Goal: Contribute content: Add original content to the website for others to see

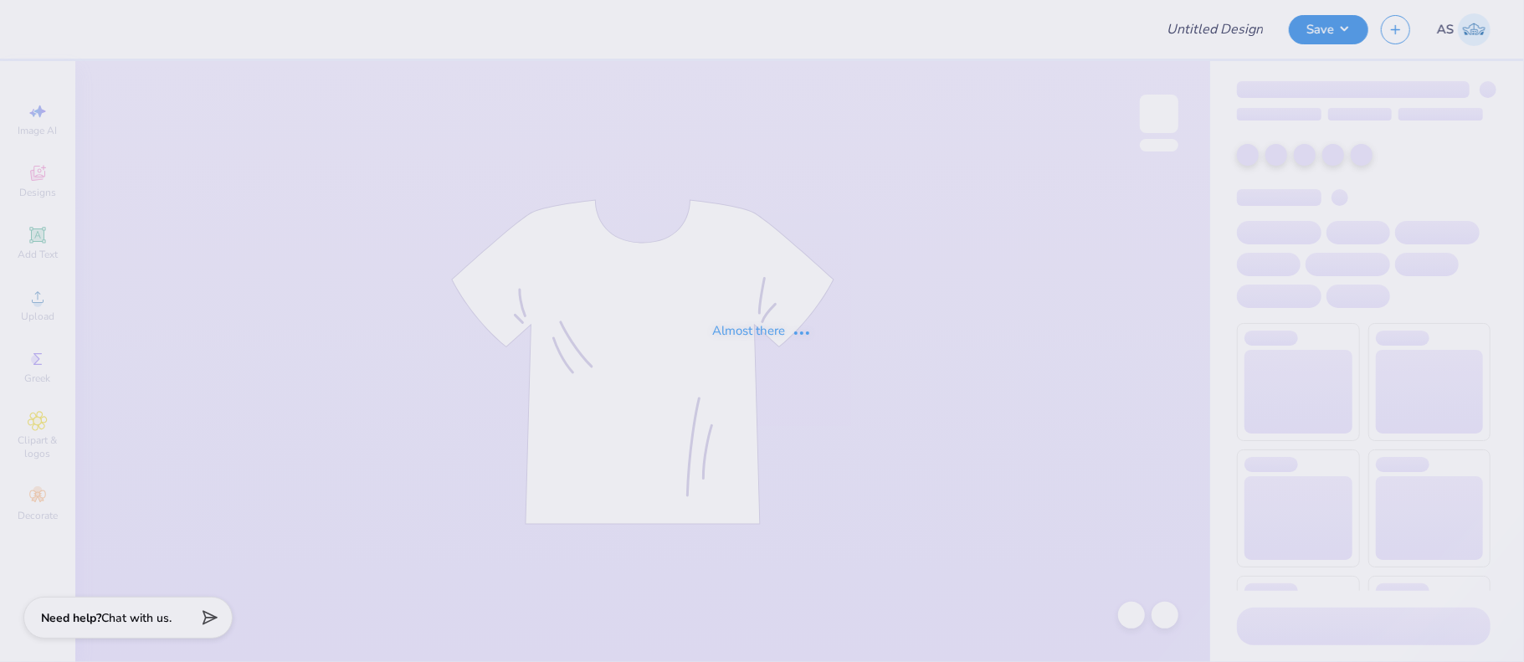
type input "AOII sisterhood retreat shirt"
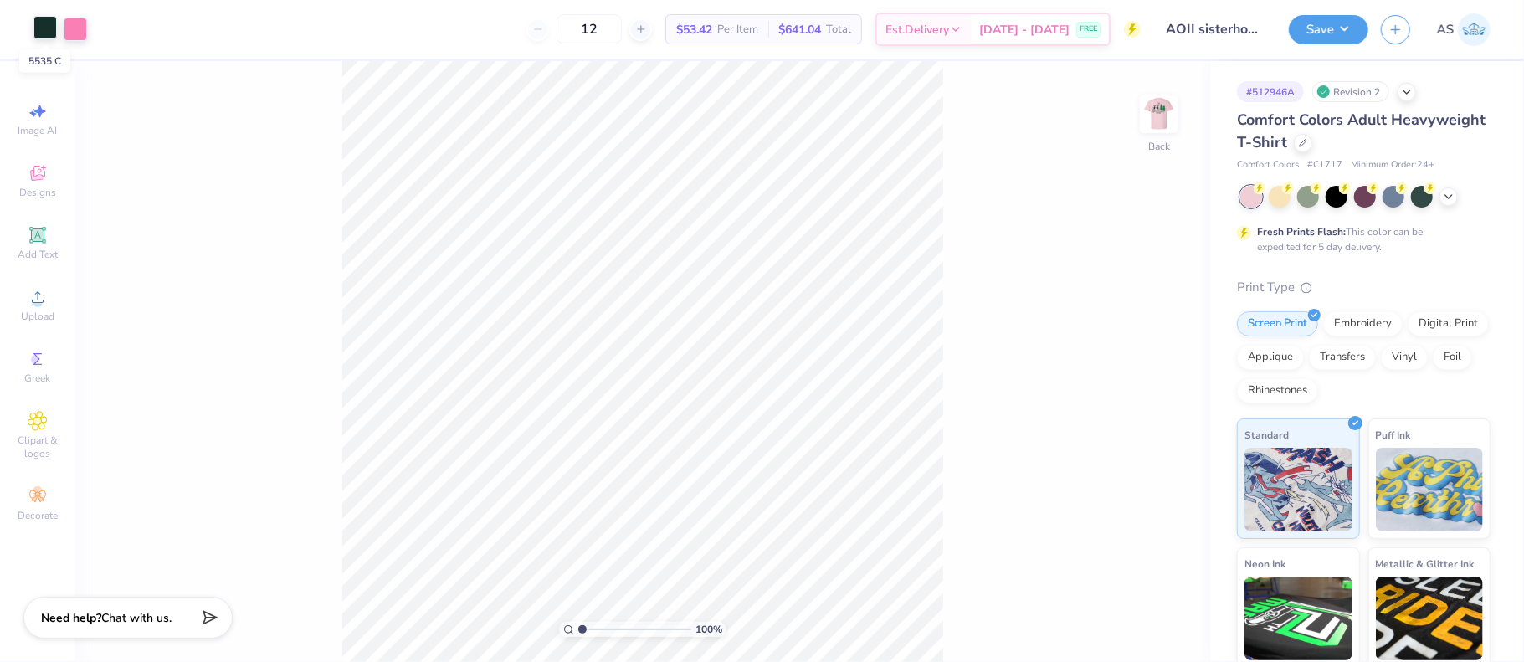
click at [44, 25] on div at bounding box center [44, 27] width 23 height 23
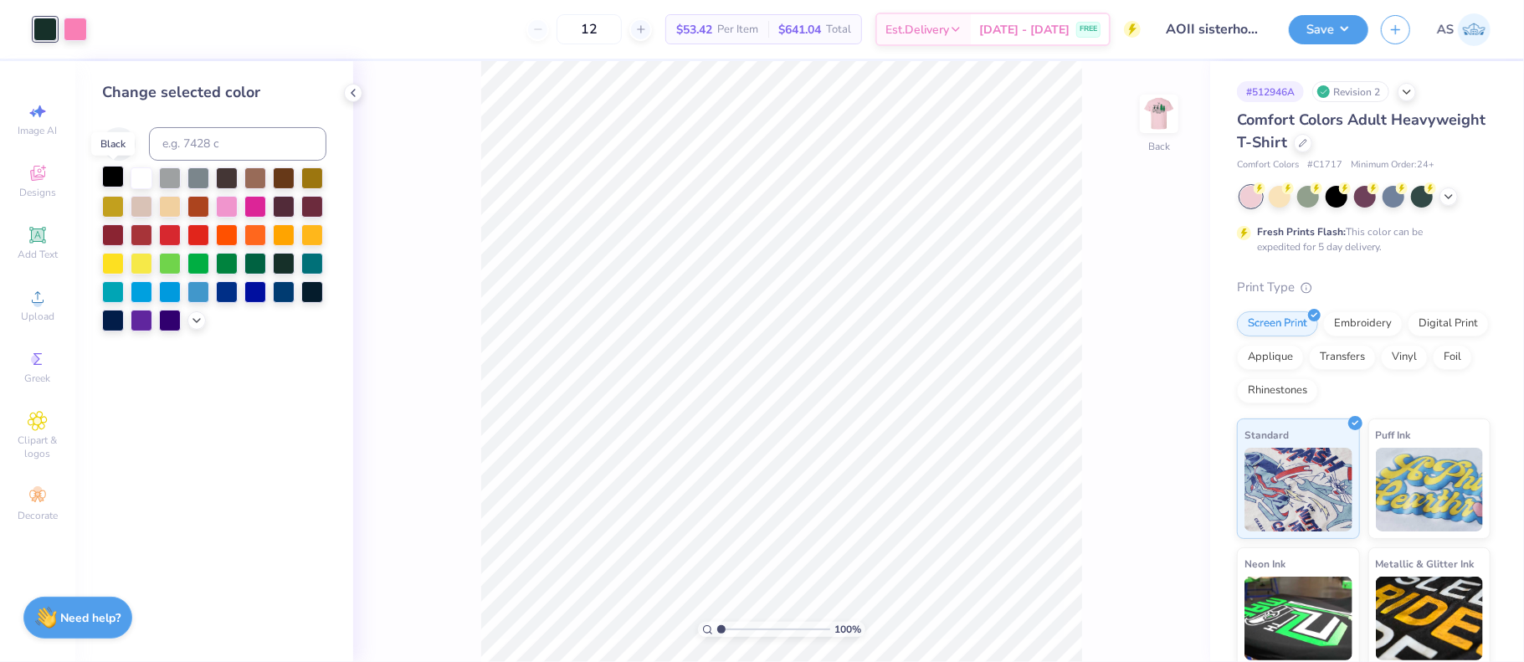
click at [113, 180] on div at bounding box center [113, 177] width 22 height 22
click at [1166, 112] on img at bounding box center [1159, 113] width 67 height 67
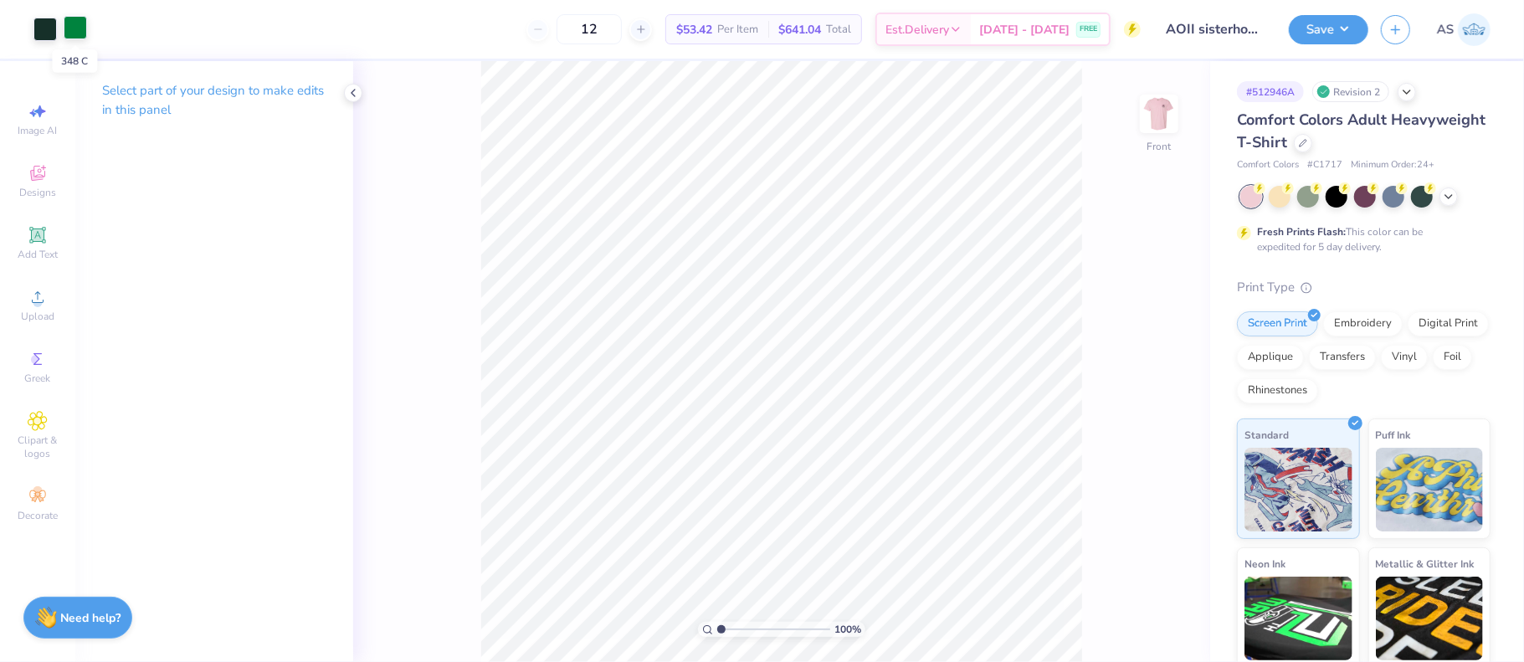
click at [78, 33] on div at bounding box center [75, 27] width 23 height 23
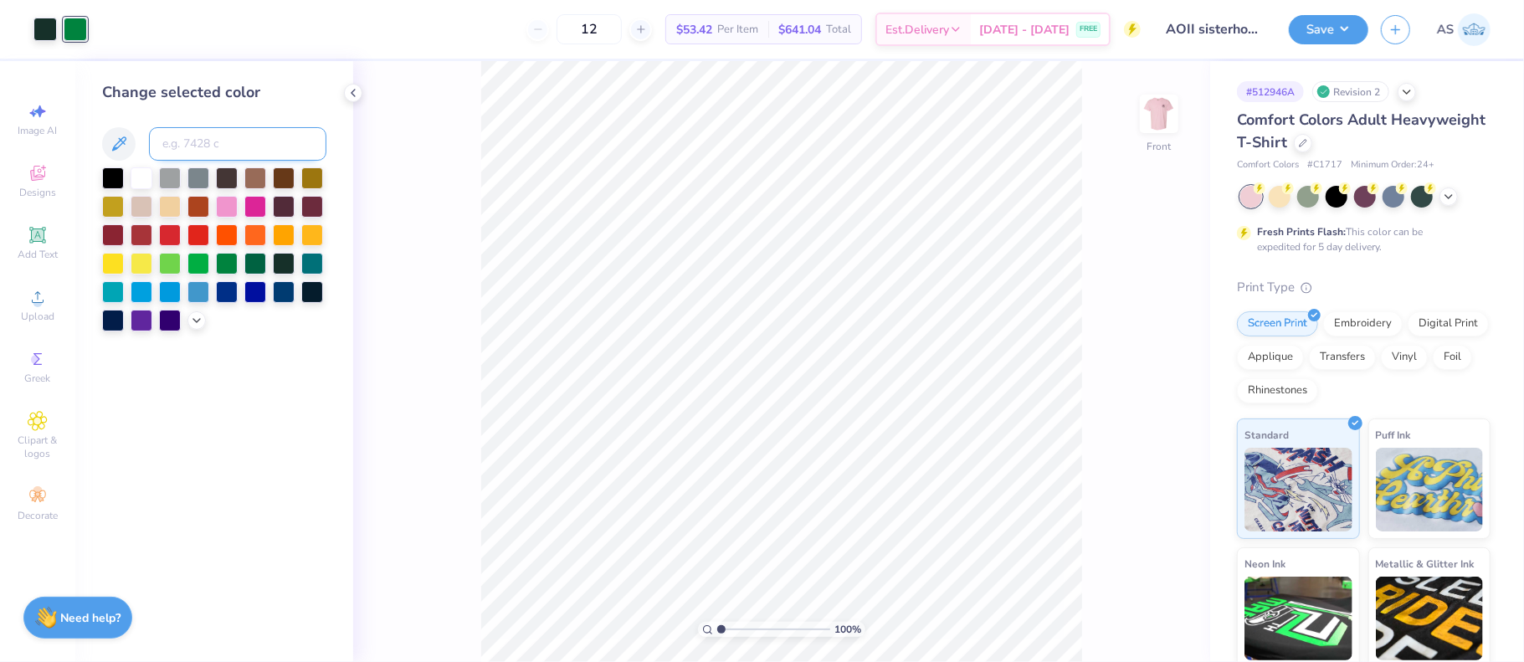
click at [191, 139] on input at bounding box center [237, 143] width 177 height 33
type input "211"
click at [1158, 116] on img at bounding box center [1159, 113] width 67 height 67
click at [1158, 116] on img at bounding box center [1159, 113] width 33 height 33
click at [1160, 106] on img at bounding box center [1159, 113] width 67 height 67
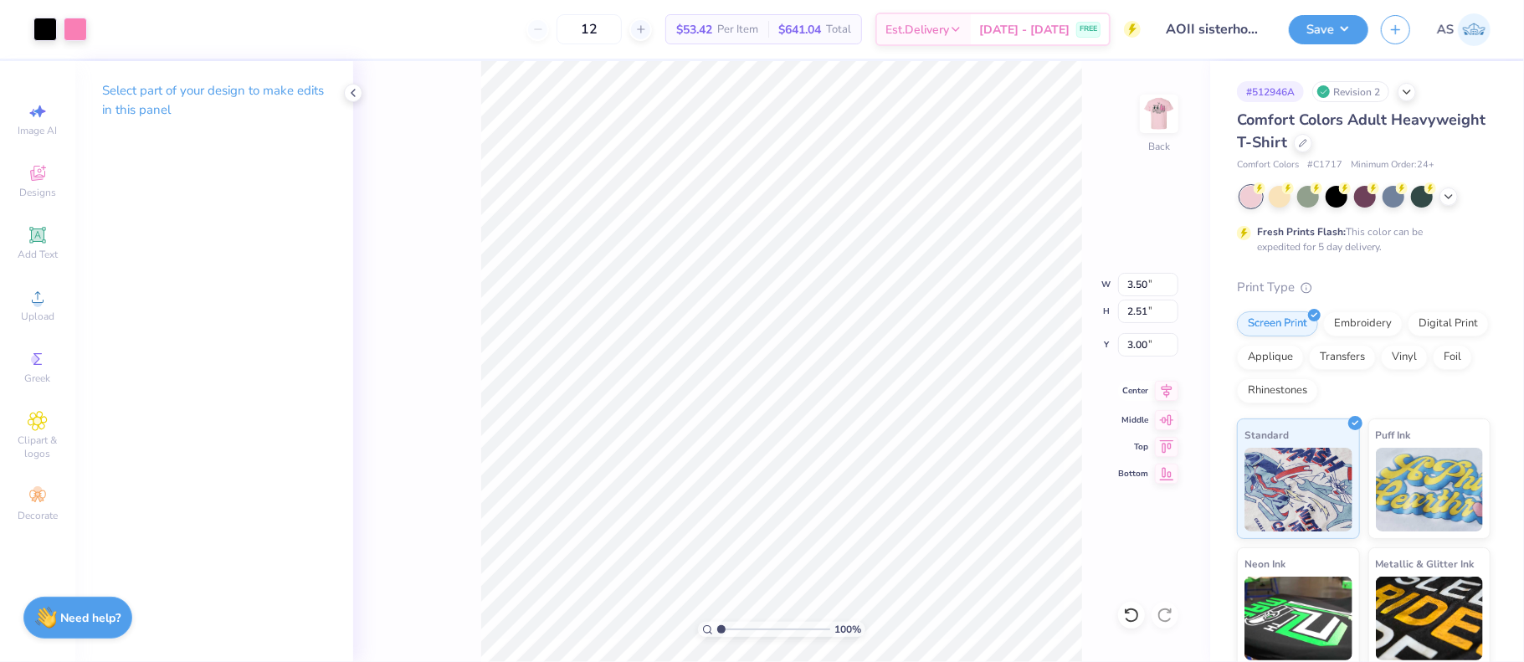
click at [1169, 393] on icon at bounding box center [1167, 390] width 11 height 14
drag, startPoint x: 1129, startPoint y: 284, endPoint x: 1146, endPoint y: 283, distance: 16.8
click at [1146, 283] on input "3.50" at bounding box center [1148, 284] width 60 height 23
type input "6.00"
type input "4.31"
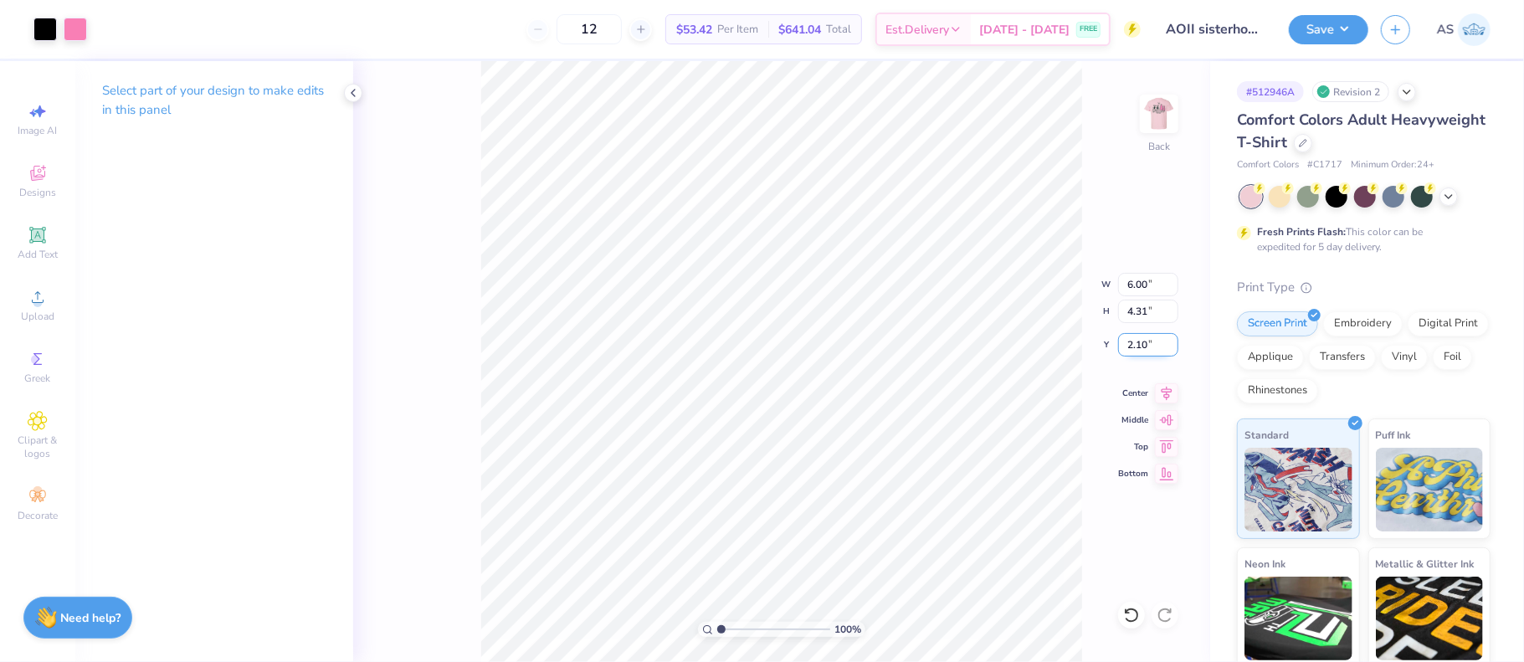
drag, startPoint x: 1128, startPoint y: 342, endPoint x: 1148, endPoint y: 341, distance: 20.2
click at [1148, 341] on input "2.10" at bounding box center [1148, 344] width 60 height 23
type input "3.00"
click at [1177, 106] on img at bounding box center [1159, 113] width 67 height 67
click at [1155, 124] on img at bounding box center [1159, 113] width 67 height 67
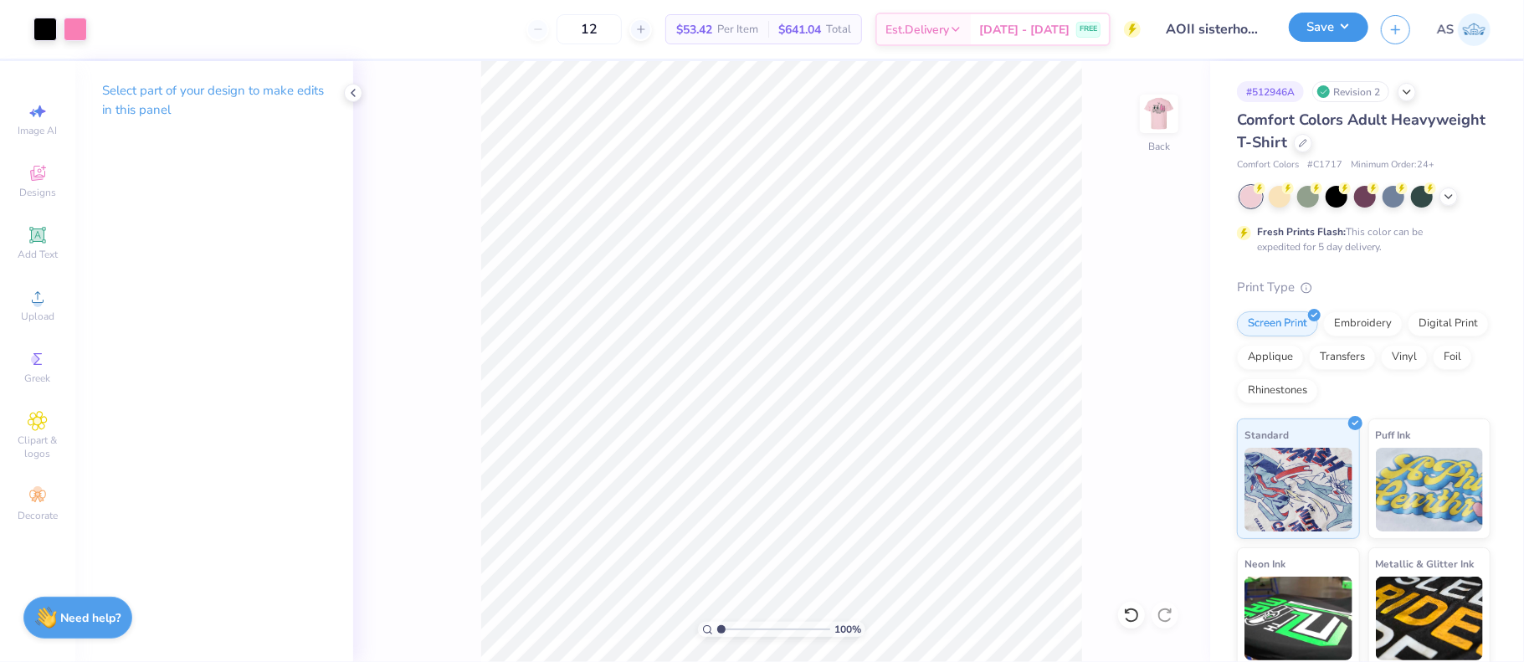
click at [1345, 38] on button "Save" at bounding box center [1329, 27] width 80 height 29
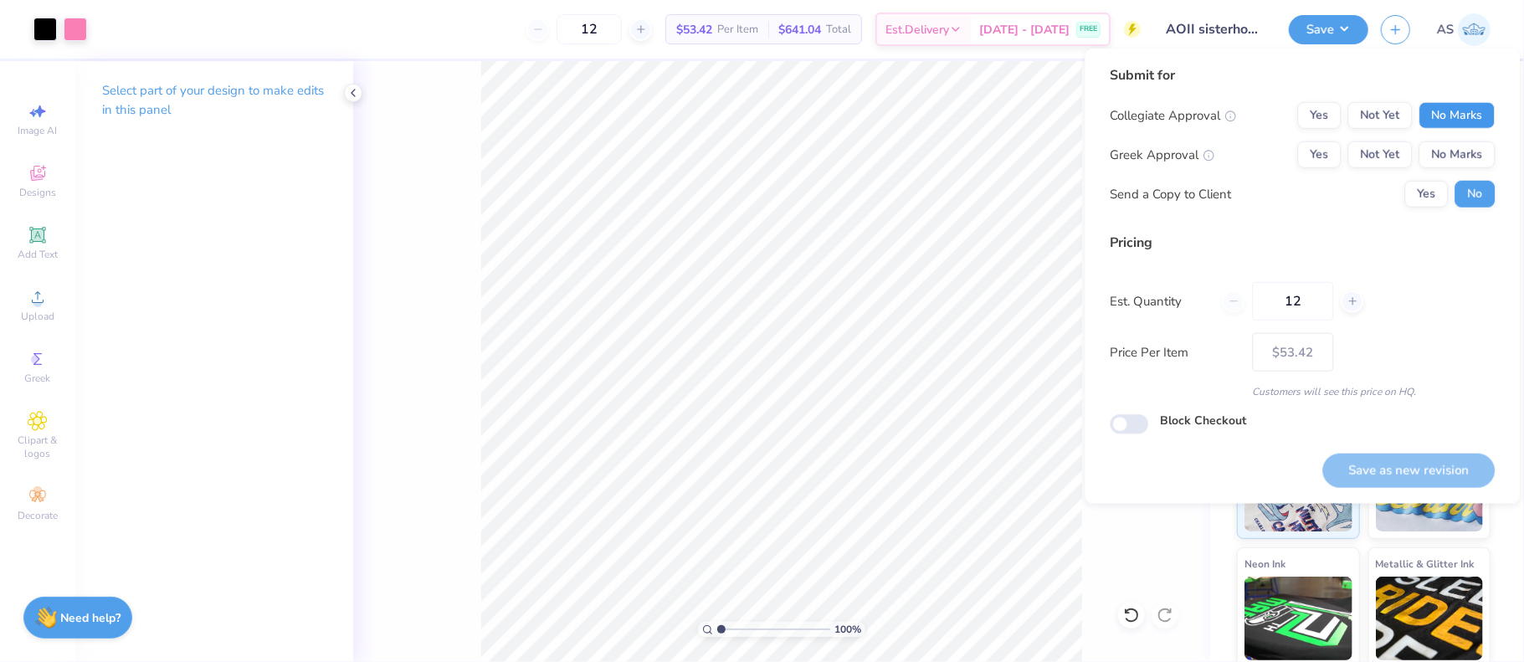
click at [1441, 114] on button "No Marks" at bounding box center [1457, 115] width 76 height 27
click at [1317, 152] on button "Yes" at bounding box center [1319, 154] width 44 height 27
click at [1426, 195] on button "Yes" at bounding box center [1427, 194] width 44 height 27
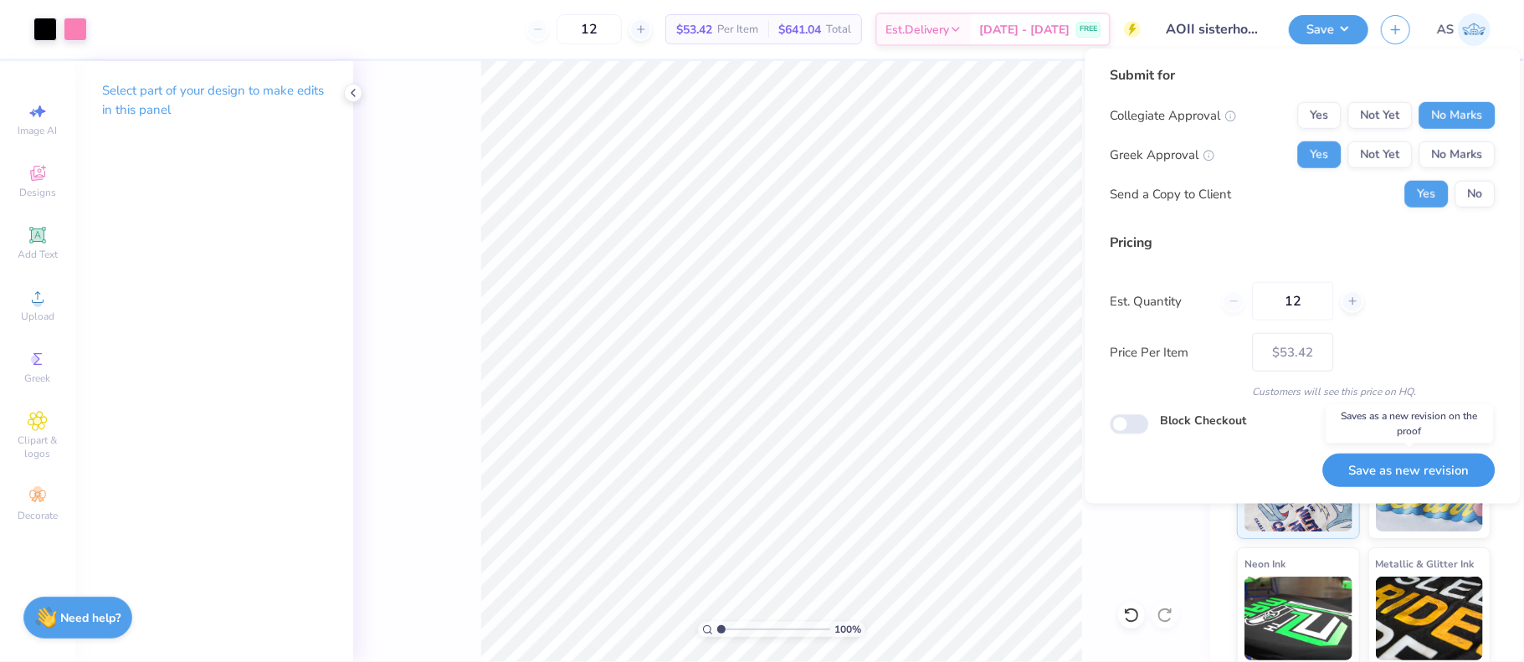
click at [1396, 481] on button "Save as new revision" at bounding box center [1409, 471] width 172 height 34
type input "$53.42"
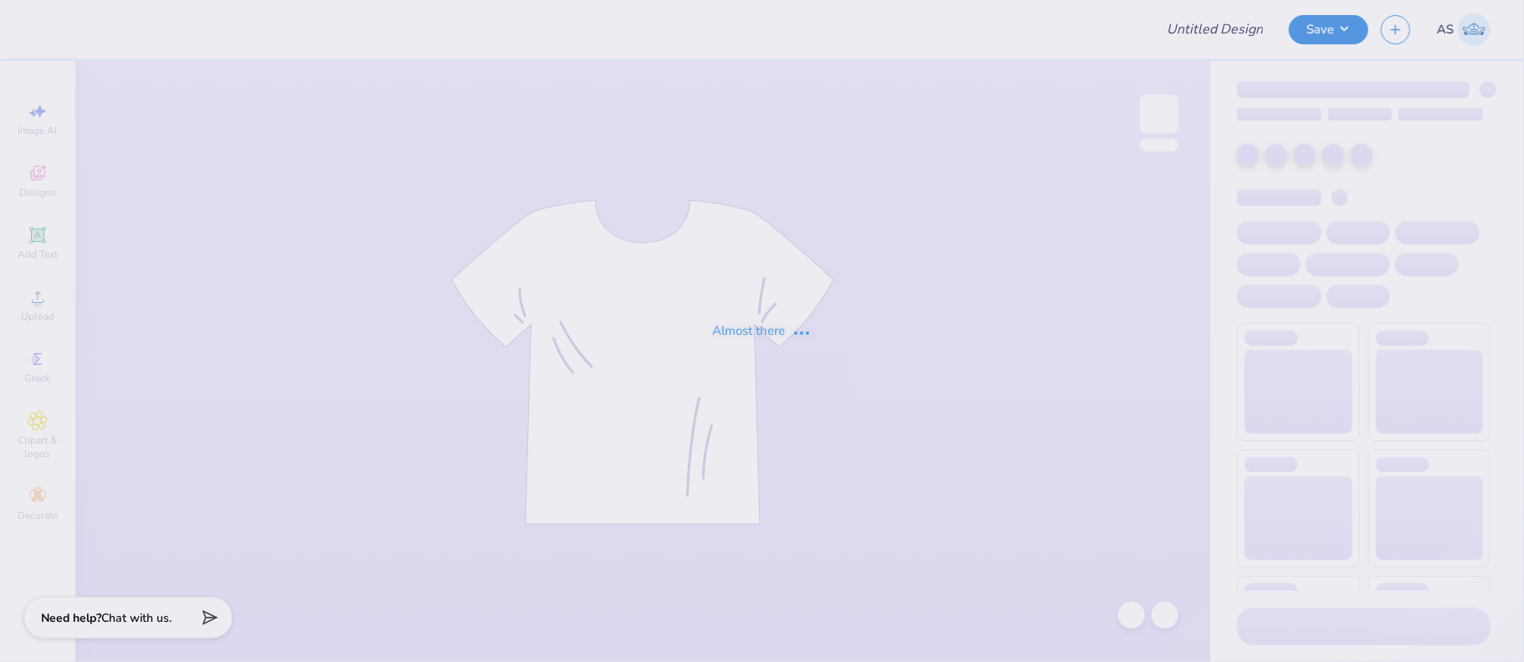
type input "big little reveal 2025"
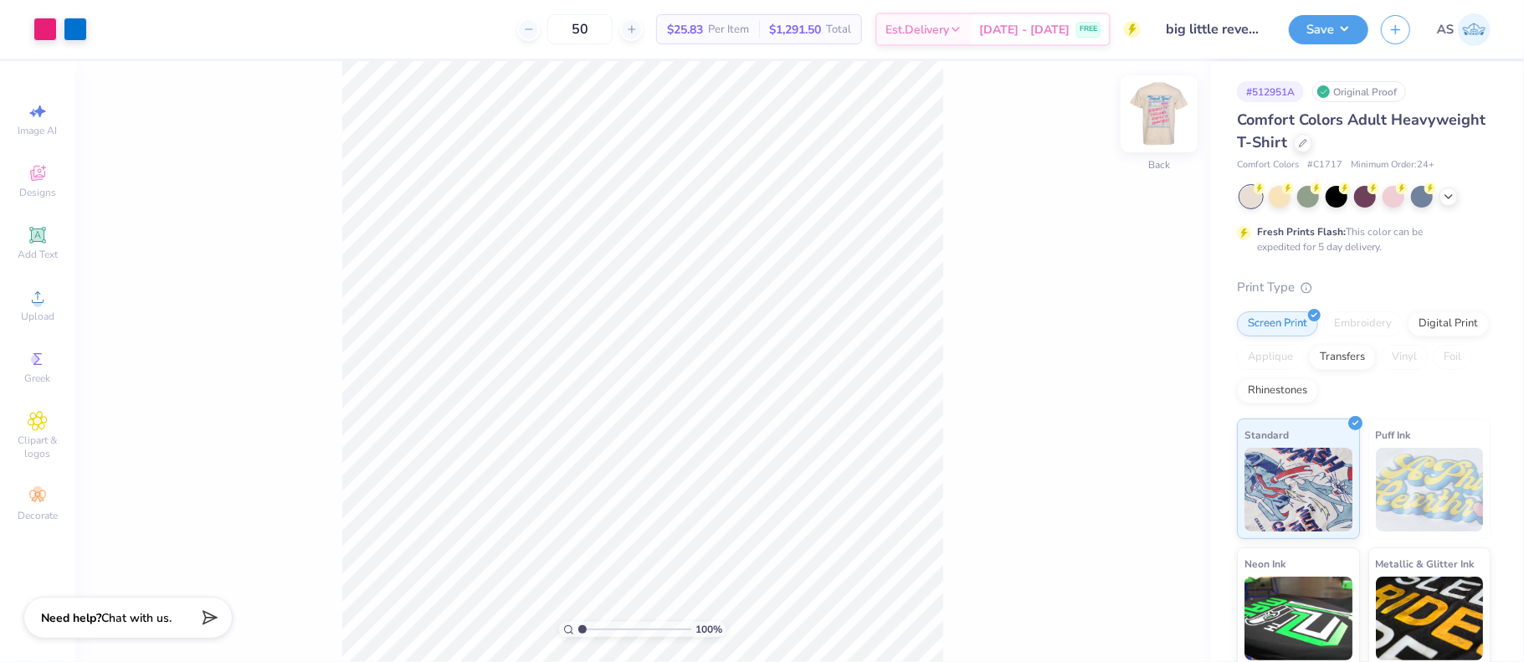
click at [1158, 111] on img at bounding box center [1159, 113] width 67 height 67
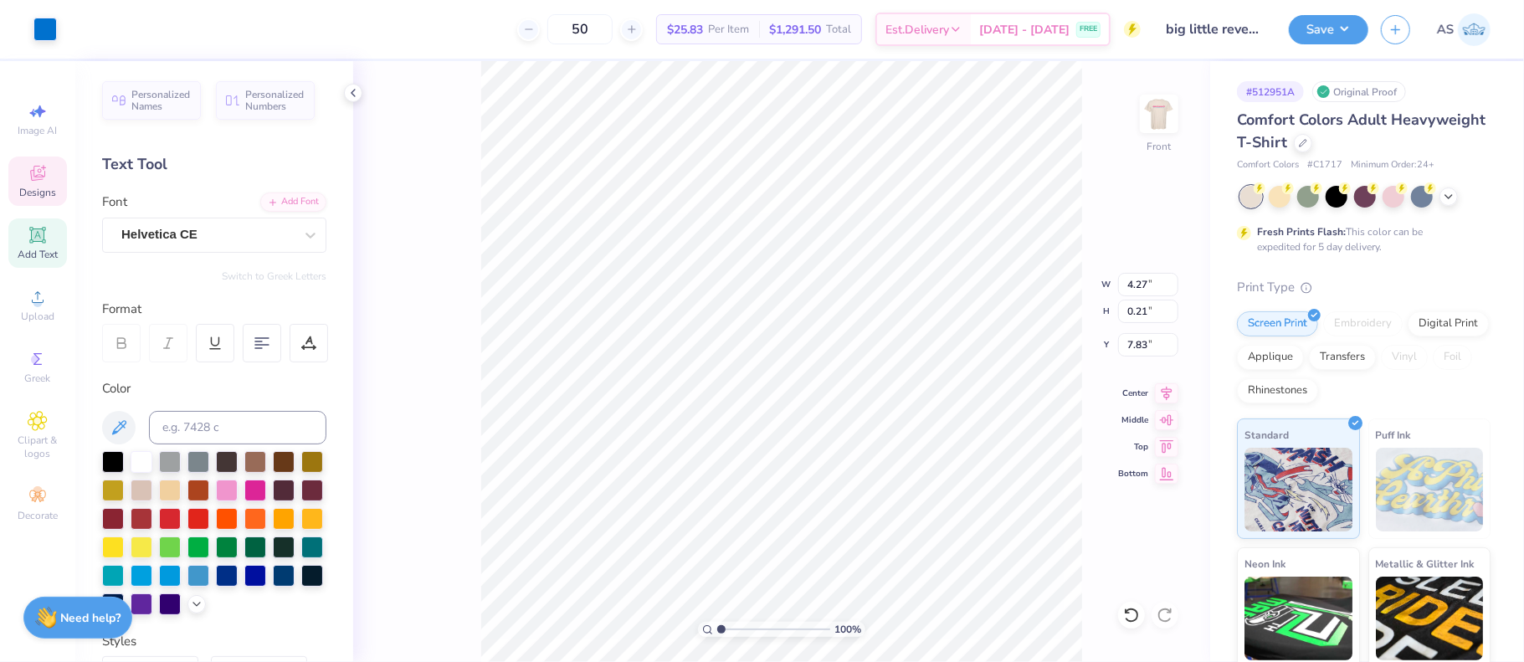
scroll to position [13, 2]
type textarea "ALPHA OMICRON PI"
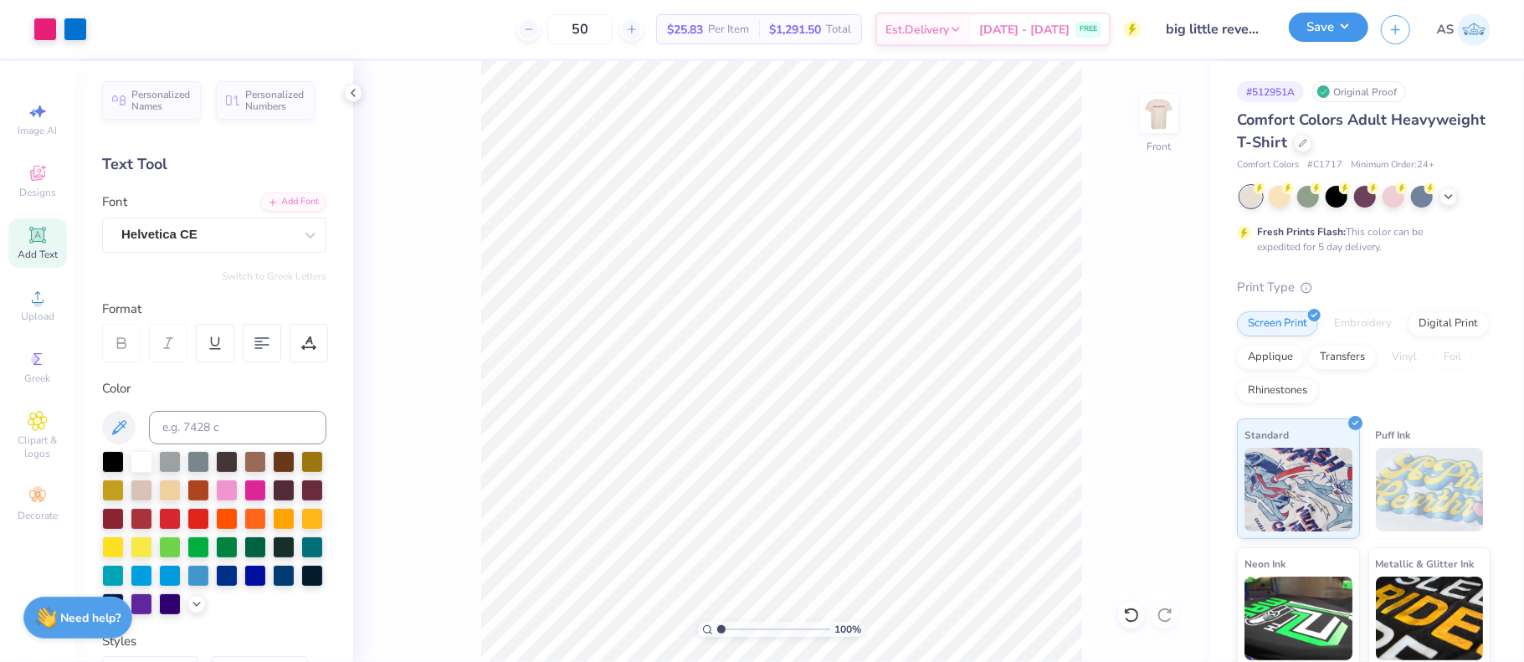
click at [1348, 26] on button "Save" at bounding box center [1329, 27] width 80 height 29
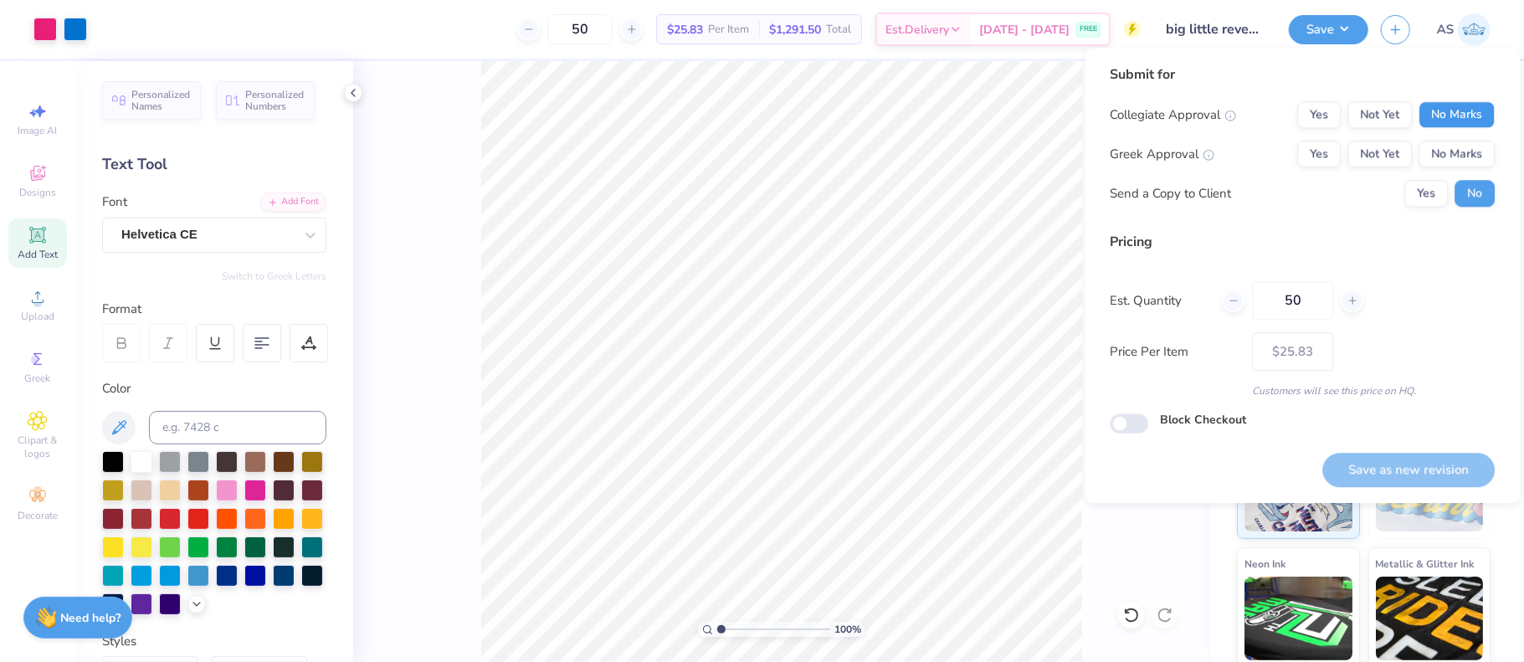
click at [1451, 121] on button "No Marks" at bounding box center [1457, 114] width 76 height 27
click at [1338, 151] on button "Yes" at bounding box center [1319, 154] width 44 height 27
click at [1436, 192] on button "Yes" at bounding box center [1427, 193] width 44 height 27
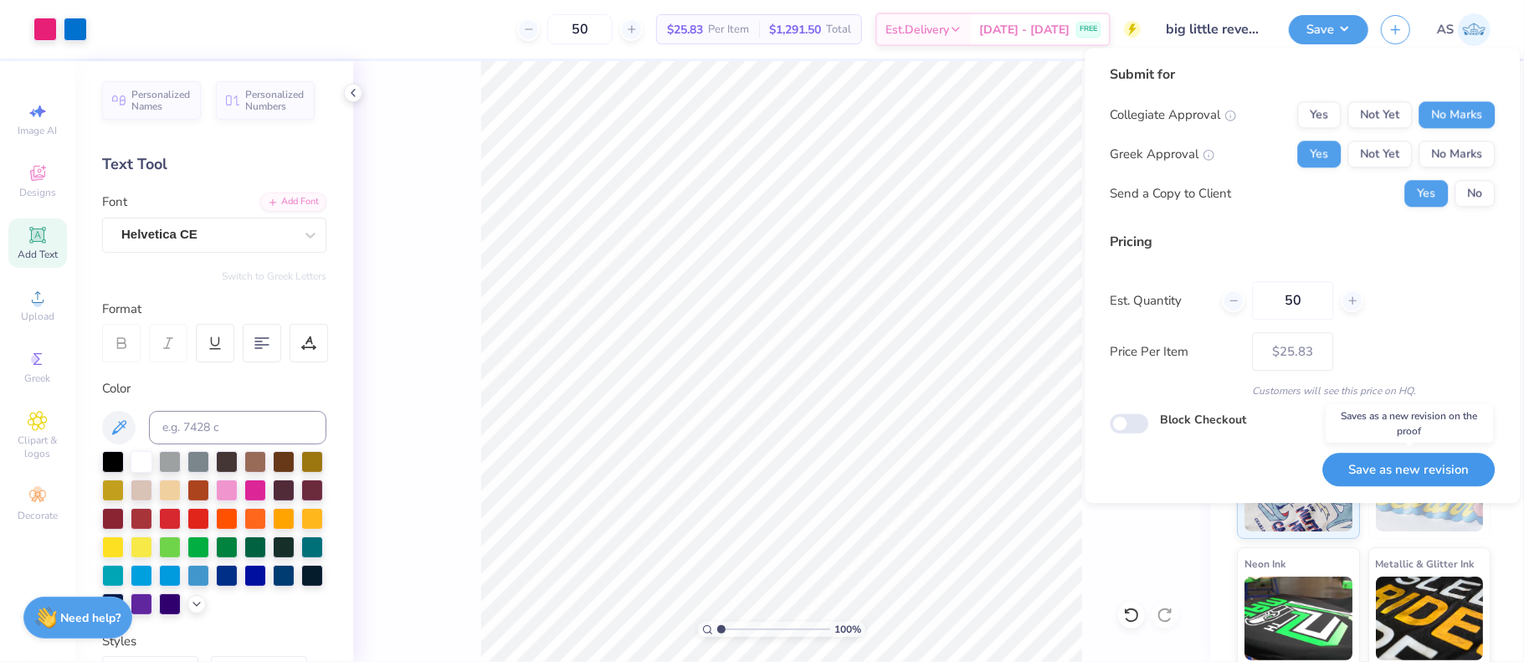
click at [1412, 469] on button "Save as new revision" at bounding box center [1409, 470] width 172 height 34
type input "$25.83"
